Goal: Task Accomplishment & Management: Use online tool/utility

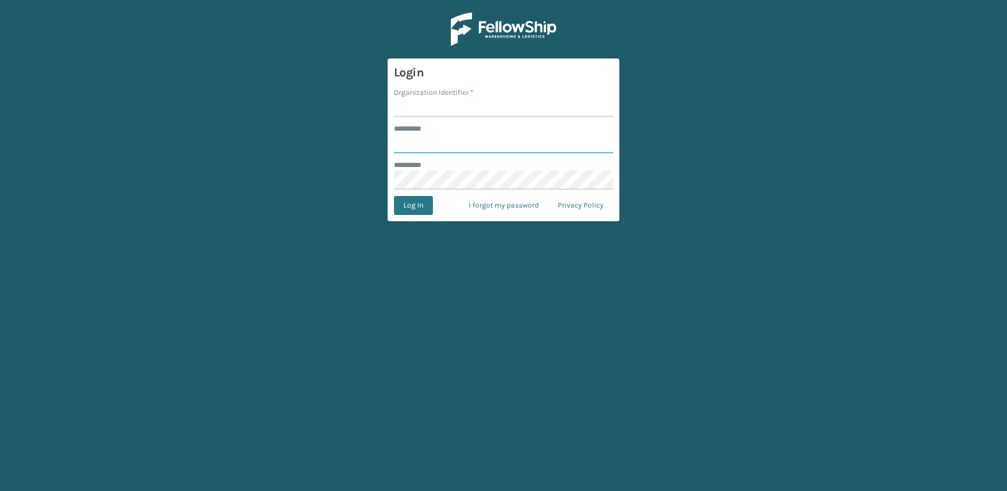
type input "********"
click at [429, 106] on input "Organization Identifier *" at bounding box center [503, 107] width 219 height 19
type input "Fellowship - East"
click at [415, 210] on button "Log In" at bounding box center [413, 205] width 39 height 19
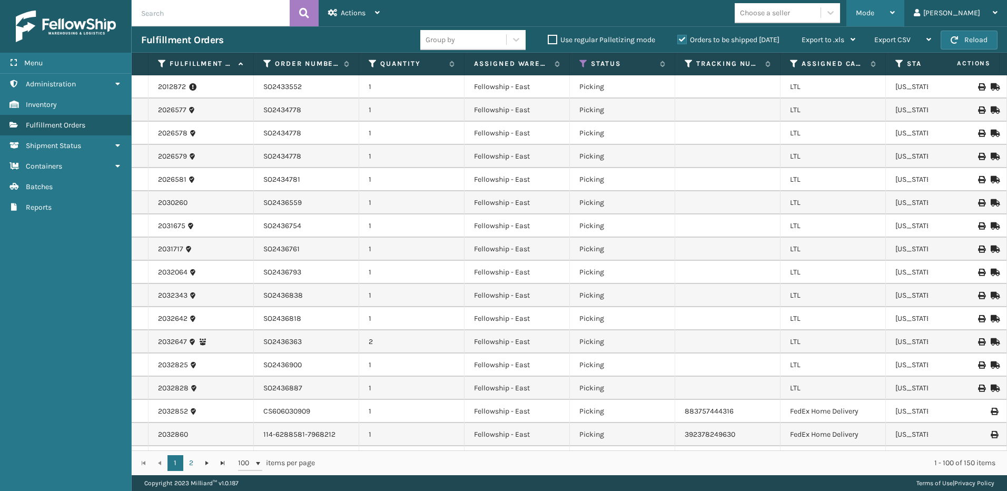
click at [894, 7] on div "Mode" at bounding box center [875, 13] width 39 height 26
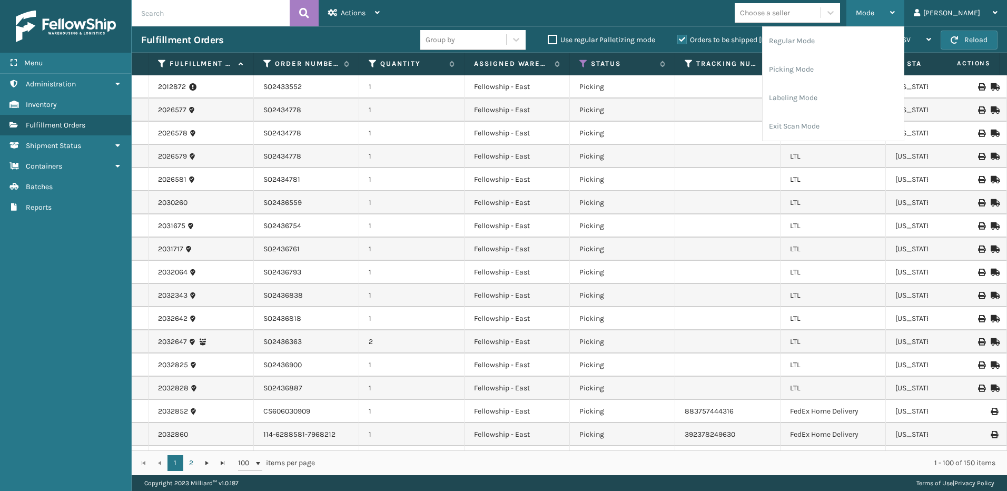
click at [874, 13] on span "Mode" at bounding box center [865, 12] width 18 height 9
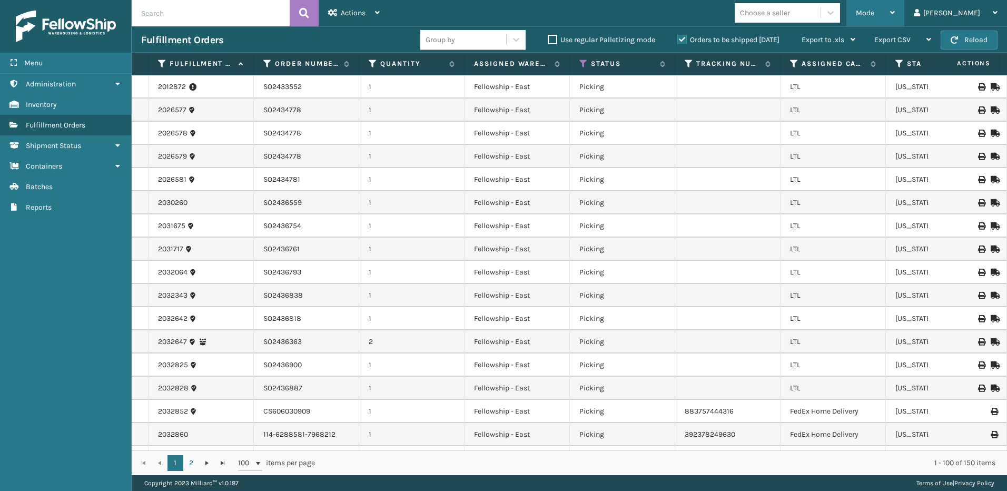
click at [874, 13] on span "Mode" at bounding box center [865, 12] width 18 height 9
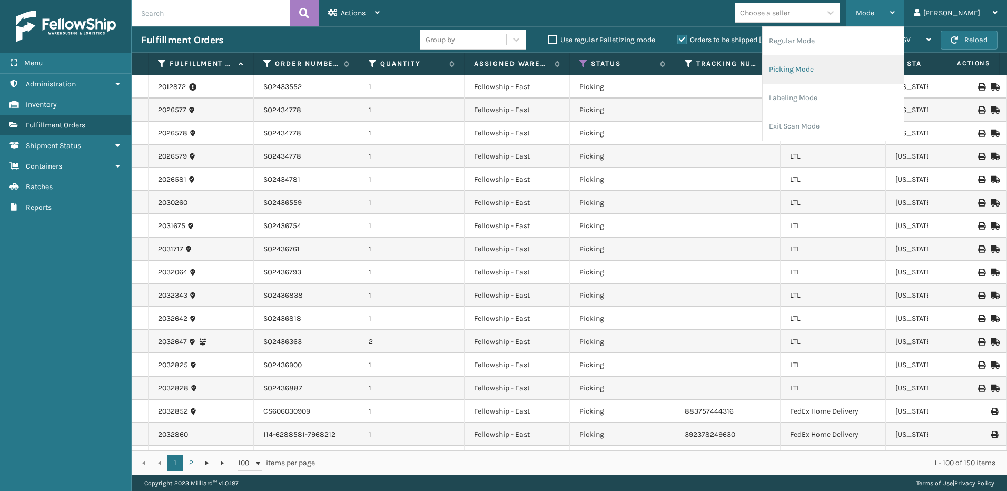
click at [804, 76] on li "Picking Mode" at bounding box center [833, 69] width 141 height 28
